Goal: Register for event/course

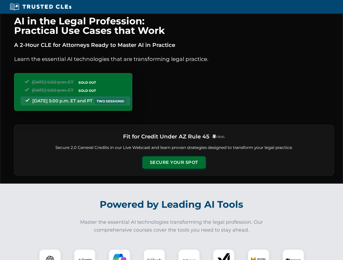
click at [174, 163] on button "Secure Your Spot" at bounding box center [173, 163] width 63 height 12
click at [50, 255] on img at bounding box center [50, 261] width 16 height 16
click at [85, 255] on img at bounding box center [85, 261] width 14 height 14
click at [119, 255] on img at bounding box center [120, 261] width 14 height 14
click at [154, 255] on img at bounding box center [154, 260] width 15 height 15
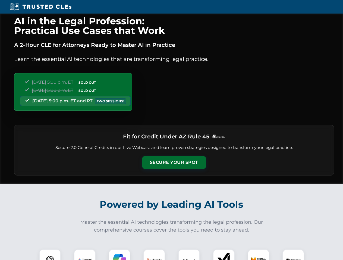
click at [189, 255] on img at bounding box center [189, 261] width 14 height 14
